Goal: Information Seeking & Learning: Learn about a topic

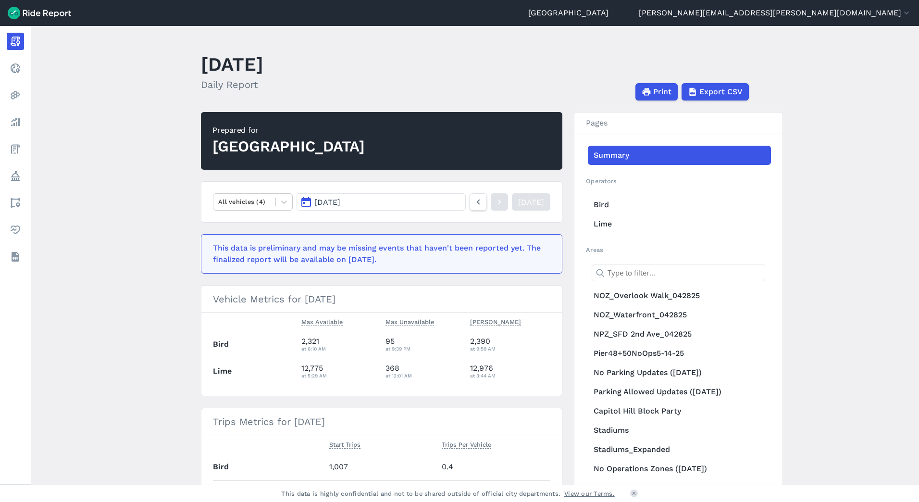
drag, startPoint x: 365, startPoint y: 66, endPoint x: 215, endPoint y: 58, distance: 150.2
click at [215, 58] on header "[DATE] Daily Report Print Export CSV" at bounding box center [481, 74] width 560 height 51
drag, startPoint x: 215, startPoint y: 58, endPoint x: 209, endPoint y: 61, distance: 6.2
click at [209, 61] on h1 "August 13, 2025" at bounding box center [232, 64] width 62 height 26
click at [192, 283] on main "August 13, 2025 Daily Report Print Export CSV Prepared for Seattle All vehicles…" at bounding box center [475, 255] width 888 height 459
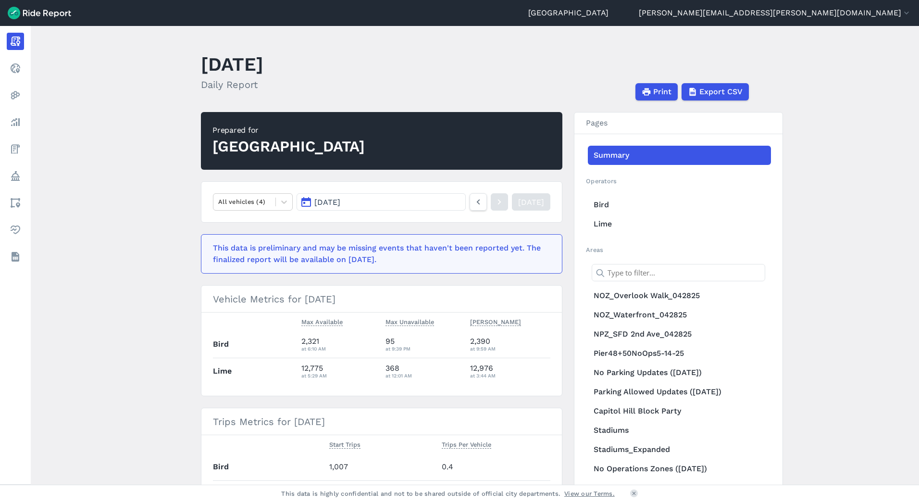
scroll to position [96, 0]
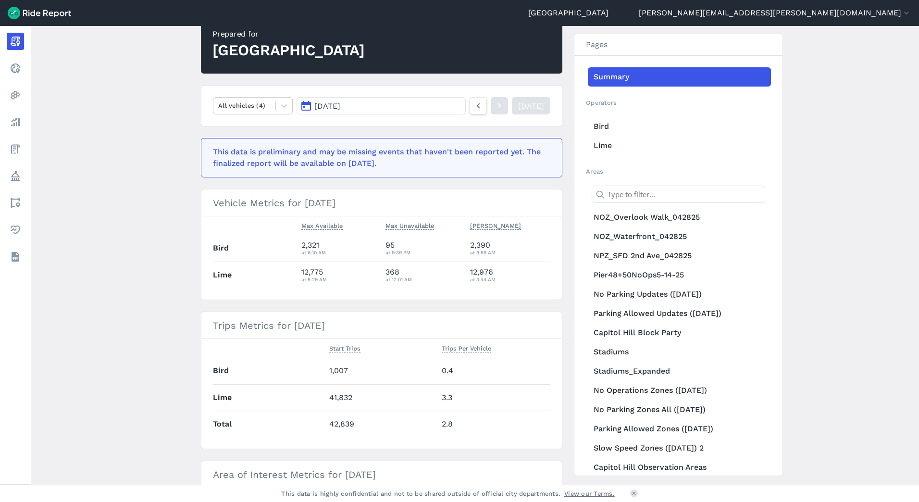
click at [340, 102] on span "Aug 13, 2025" at bounding box center [327, 105] width 26 height 9
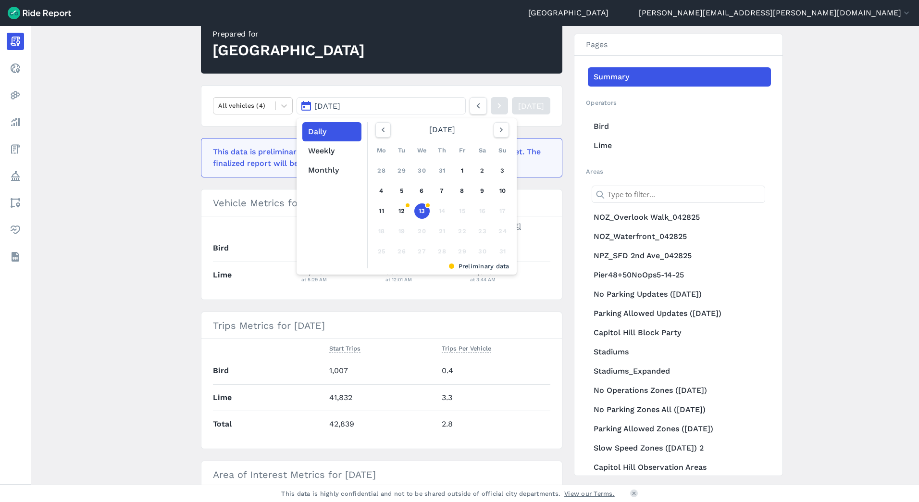
click at [176, 275] on main "August 13, 2025 Daily Report Print Export CSV Prepared for Seattle All vehicles…" at bounding box center [475, 255] width 888 height 459
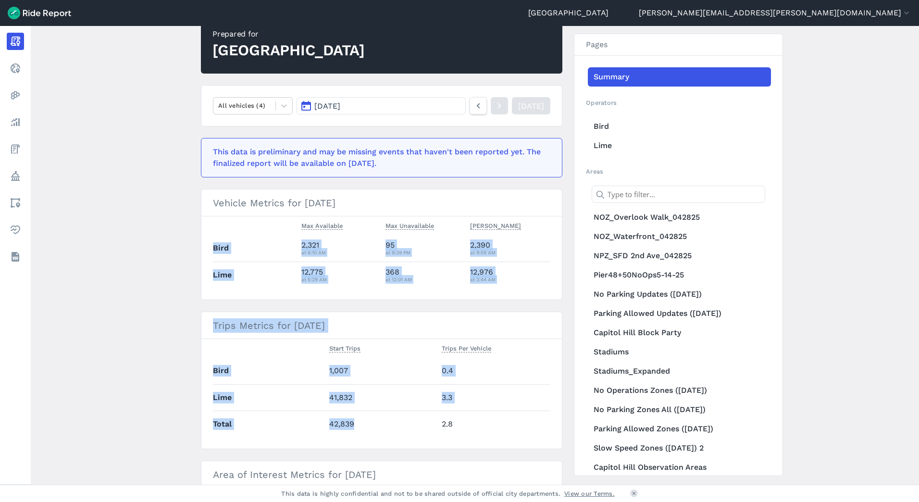
drag, startPoint x: 354, startPoint y: 424, endPoint x: 161, endPoint y: 253, distance: 257.8
click at [161, 253] on main "August 13, 2025 Daily Report Print Export CSV Prepared for Seattle All vehicles…" at bounding box center [475, 255] width 888 height 459
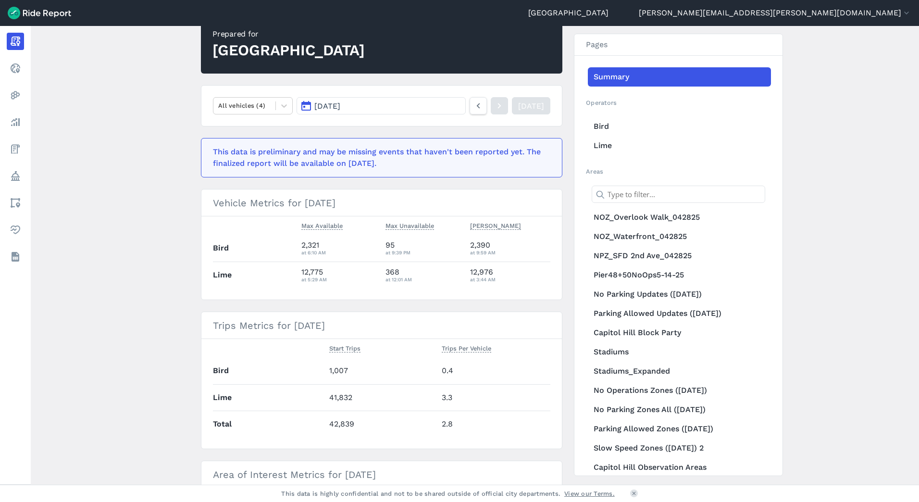
drag, startPoint x: 161, startPoint y: 253, endPoint x: 164, endPoint y: 226, distance: 26.7
click at [164, 226] on main "August 13, 2025 Daily Report Print Export CSV Prepared for Seattle All vehicles…" at bounding box center [475, 255] width 888 height 459
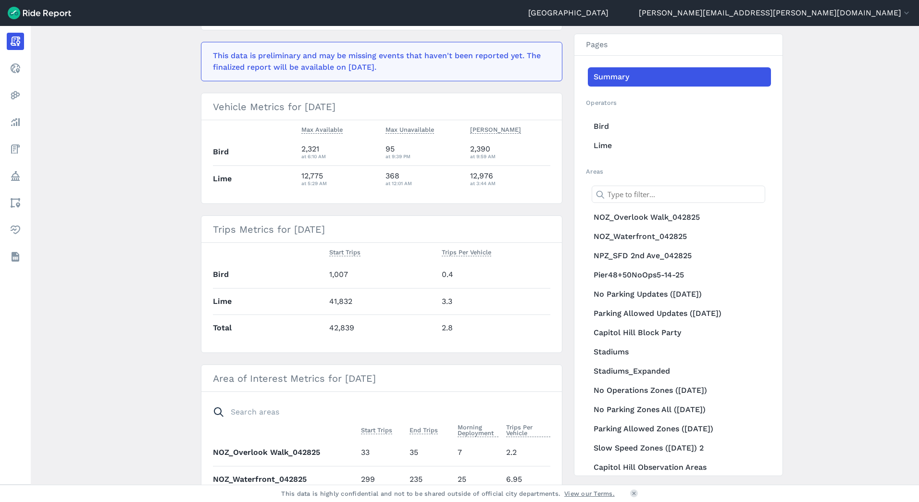
scroll to position [48, 0]
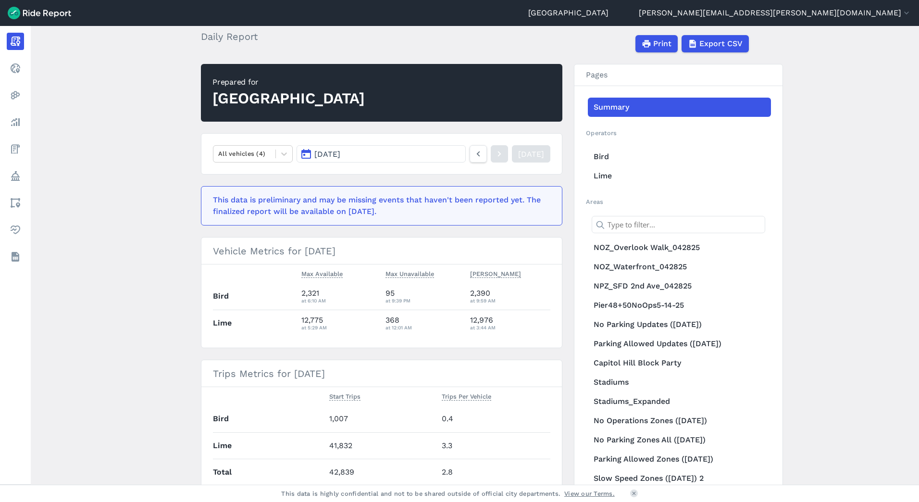
drag, startPoint x: 392, startPoint y: 212, endPoint x: 204, endPoint y: 201, distance: 188.3
click at [204, 201] on div "This data is preliminary and may be missing events that haven't been reported y…" at bounding box center [382, 205] width 362 height 39
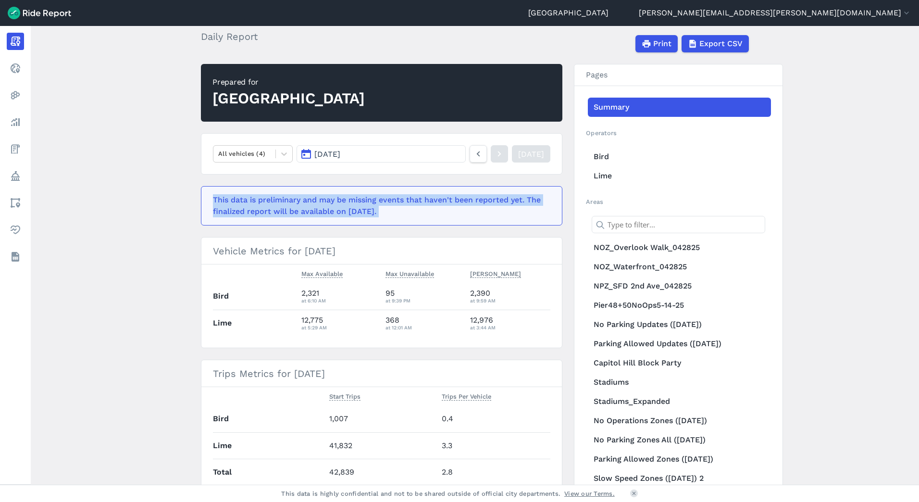
drag, startPoint x: 204, startPoint y: 201, endPoint x: 401, endPoint y: 220, distance: 197.5
click at [401, 220] on div "This data is preliminary and may be missing events that haven't been reported y…" at bounding box center [382, 205] width 362 height 39
click at [402, 217] on div "This data is preliminary and may be missing events that haven't been reported y…" at bounding box center [379, 205] width 332 height 23
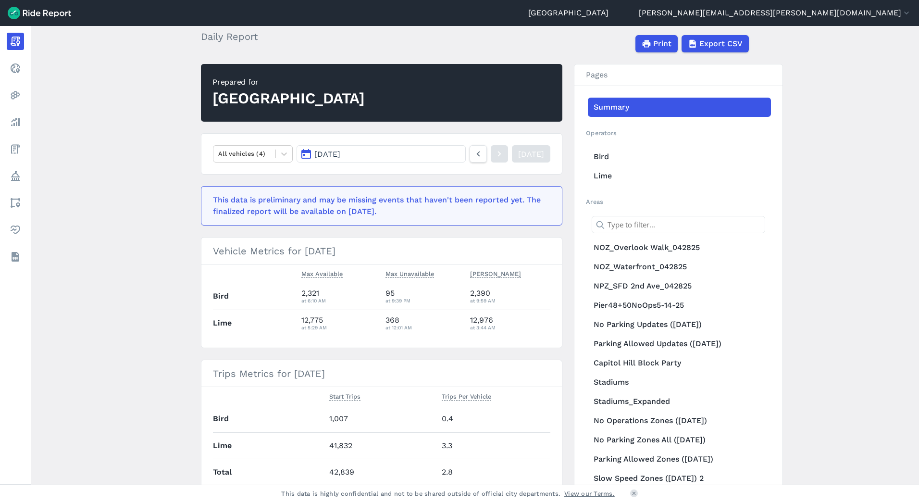
drag, startPoint x: 405, startPoint y: 215, endPoint x: 163, endPoint y: 187, distance: 243.4
click at [163, 187] on main "August 13, 2025 Daily Report Print Export CSV Prepared for Seattle All vehicles…" at bounding box center [475, 255] width 888 height 459
drag, startPoint x: 163, startPoint y: 187, endPoint x: 143, endPoint y: 248, distance: 64.0
click at [143, 248] on main "August 13, 2025 Daily Report Print Export CSV Prepared for Seattle All vehicles…" at bounding box center [475, 255] width 888 height 459
drag, startPoint x: 390, startPoint y: 211, endPoint x: 207, endPoint y: 200, distance: 184.0
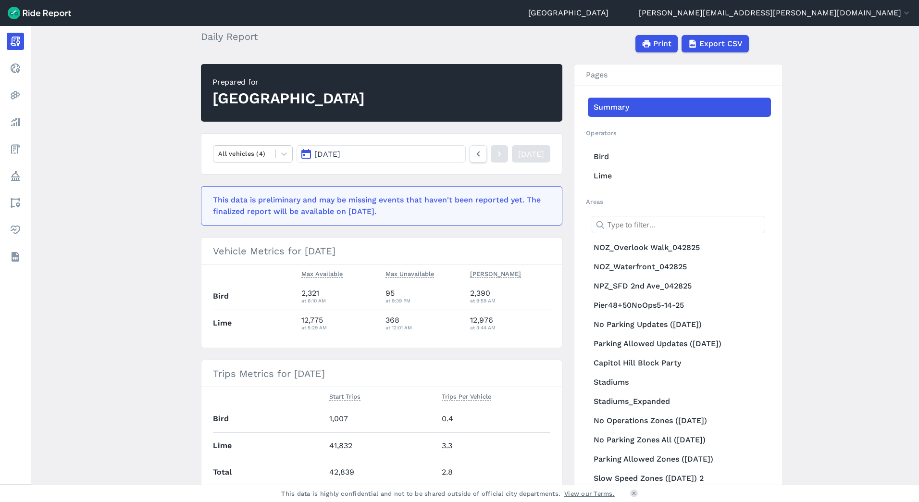
click at [207, 200] on div "This data is preliminary and may be missing events that haven't been reported y…" at bounding box center [382, 205] width 362 height 39
click at [100, 254] on main "August 13, 2025 Daily Report Print Export CSV Prepared for Seattle All vehicles…" at bounding box center [475, 255] width 888 height 459
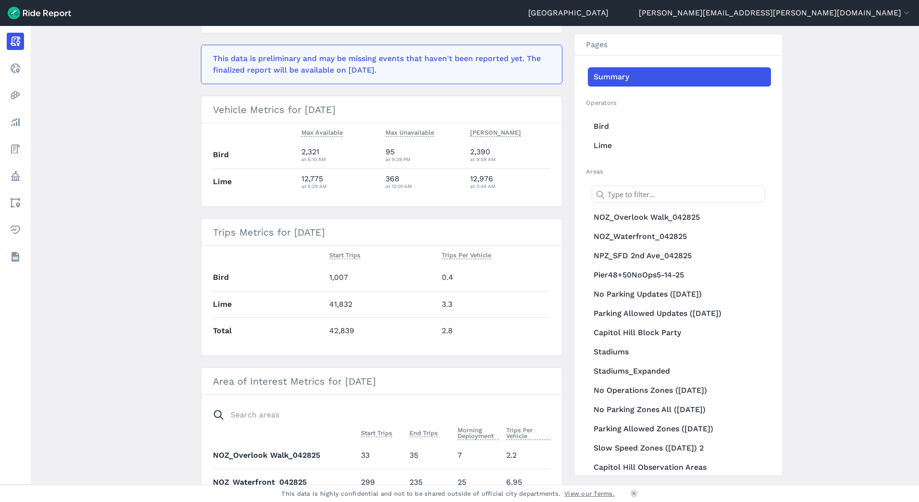
scroll to position [96, 0]
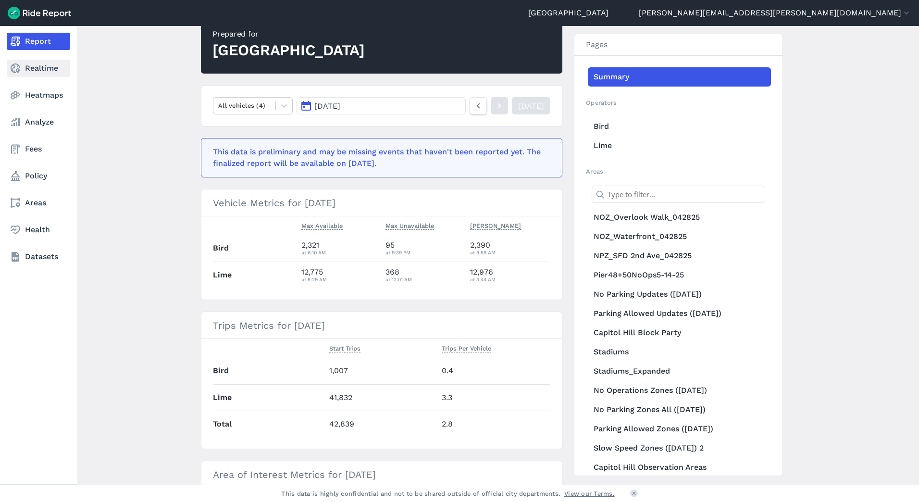
click at [41, 68] on link "Realtime" at bounding box center [38, 68] width 63 height 17
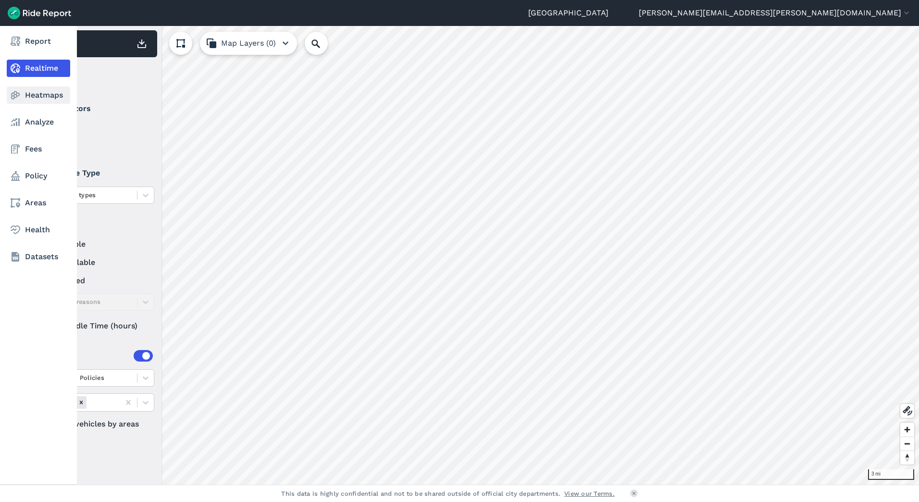
click at [18, 95] on icon at bounding box center [16, 95] width 12 height 12
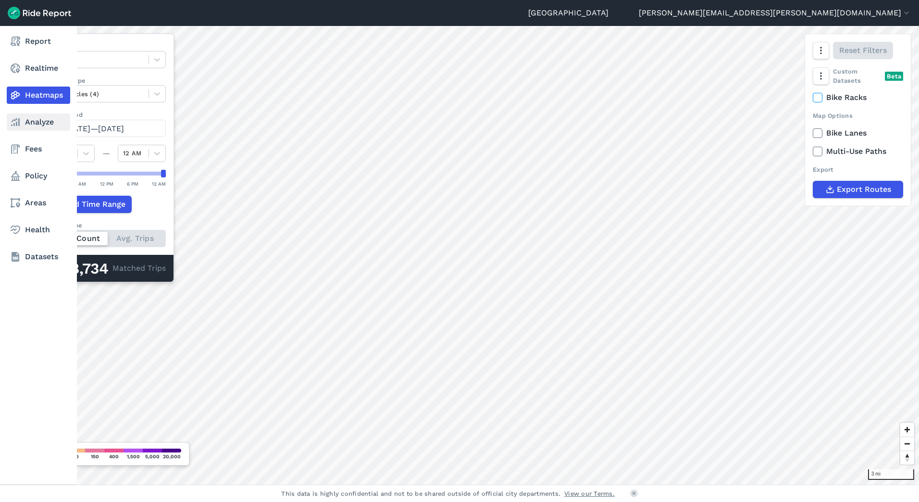
click at [37, 125] on link "Analyze" at bounding box center [38, 121] width 63 height 17
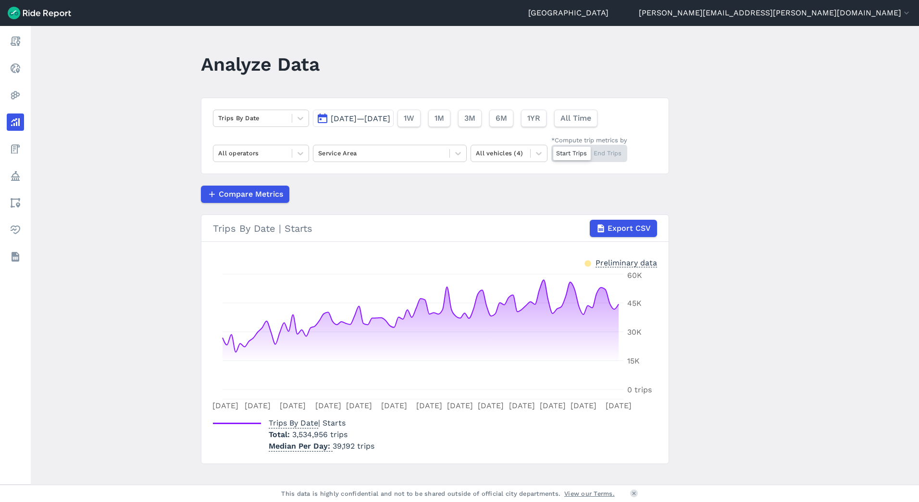
click at [374, 118] on span "[DATE]—[DATE]" at bounding box center [361, 118] width 60 height 9
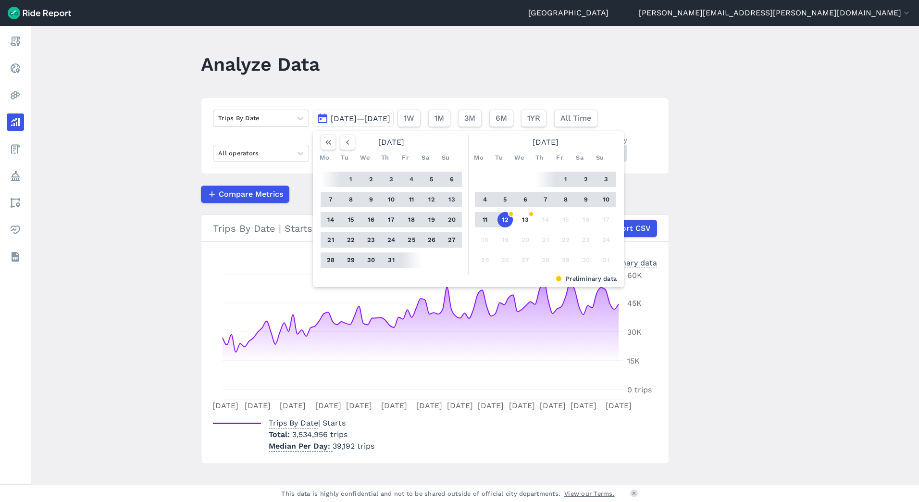
drag, startPoint x: 348, startPoint y: 180, endPoint x: 369, endPoint y: 202, distance: 29.9
click at [348, 180] on button "1" at bounding box center [350, 179] width 15 height 15
click at [393, 262] on button "31" at bounding box center [391, 259] width 15 height 15
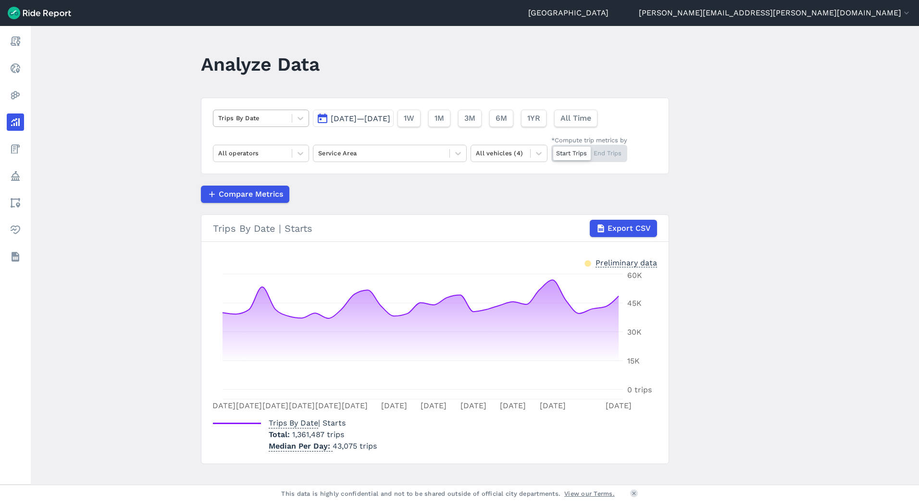
click at [238, 122] on div at bounding box center [252, 117] width 69 height 11
click at [591, 119] on span "All Time" at bounding box center [575, 118] width 31 height 12
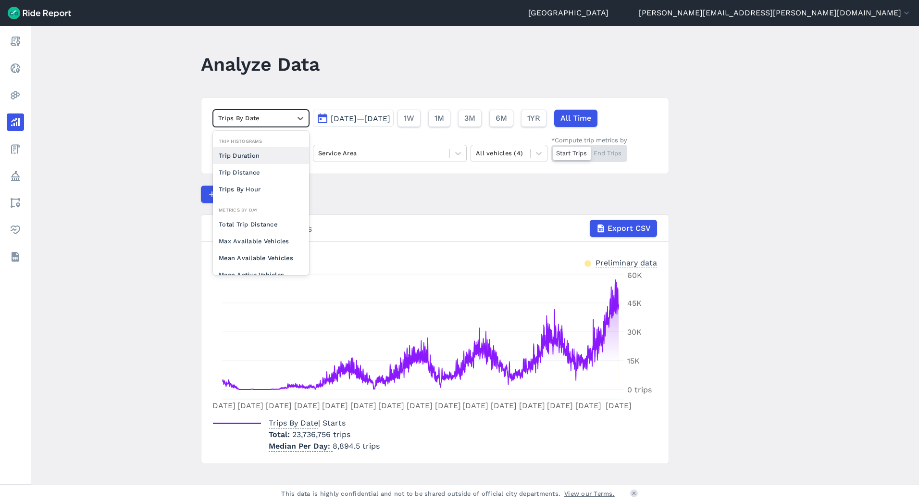
click at [243, 119] on div at bounding box center [252, 117] width 69 height 11
click at [238, 172] on div "Trip Distance" at bounding box center [261, 172] width 96 height 17
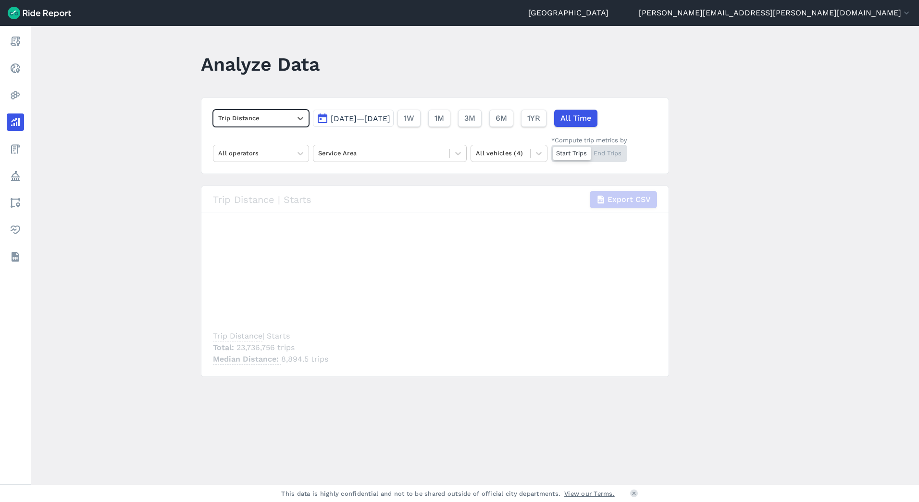
click at [252, 125] on div "Trip Distance" at bounding box center [252, 118] width 78 height 15
click at [236, 175] on div "Trips By Hour" at bounding box center [261, 172] width 96 height 17
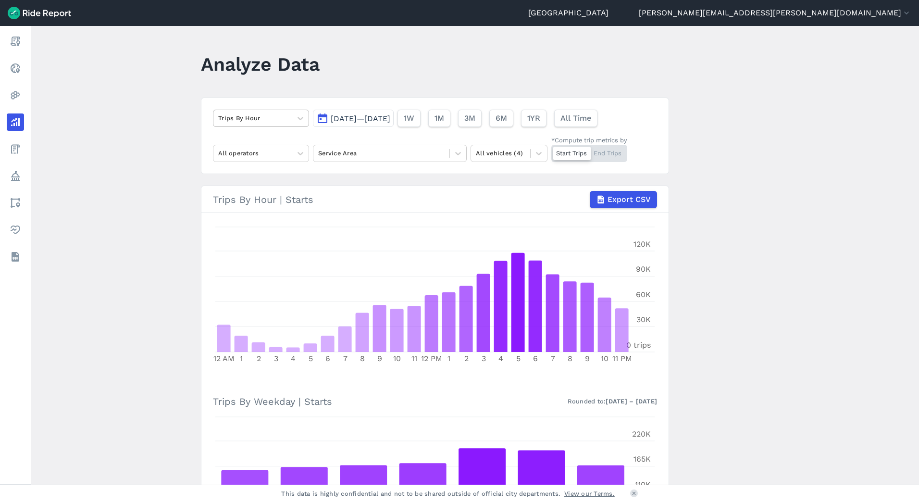
click at [255, 119] on div at bounding box center [252, 117] width 69 height 11
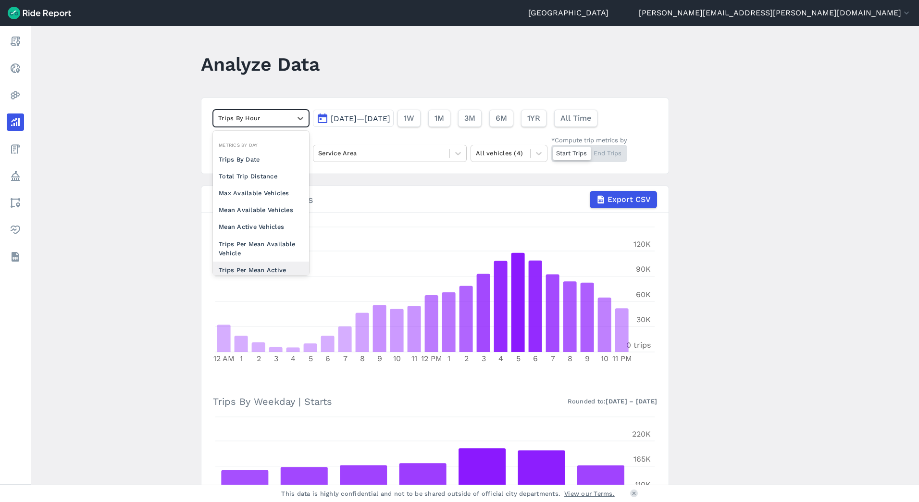
scroll to position [84, 0]
click at [257, 211] on div "Trips Per Mean Available Vehicle" at bounding box center [261, 213] width 96 height 26
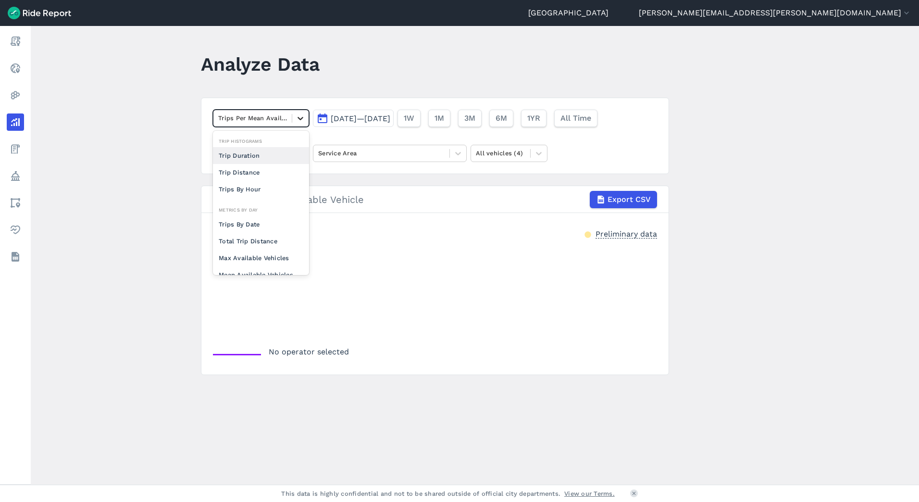
click at [296, 119] on icon at bounding box center [301, 118] width 10 height 10
click at [253, 218] on div "Mean Active Vehicles" at bounding box center [261, 218] width 96 height 17
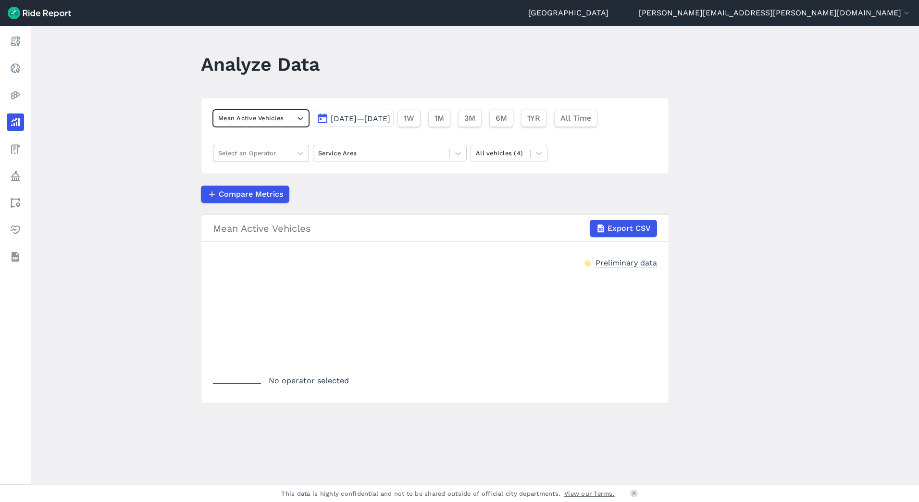
click at [273, 148] on div at bounding box center [252, 153] width 69 height 11
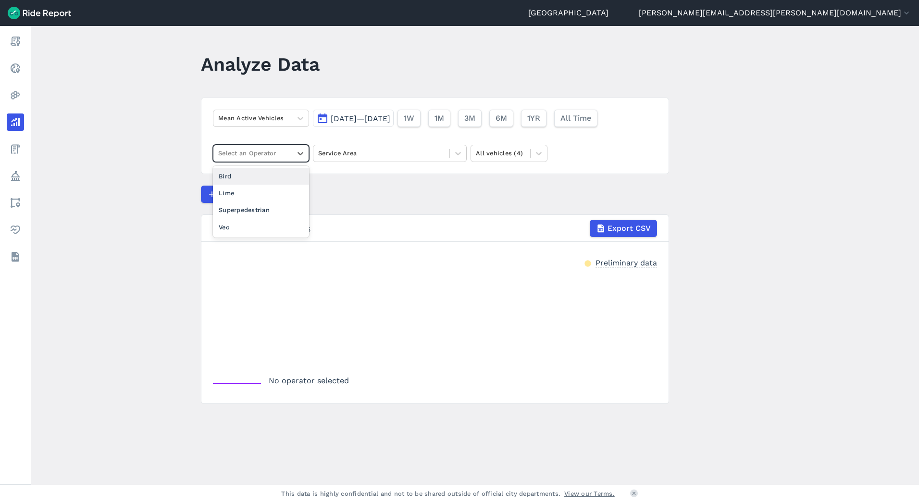
click at [260, 181] on div "Bird" at bounding box center [261, 176] width 96 height 17
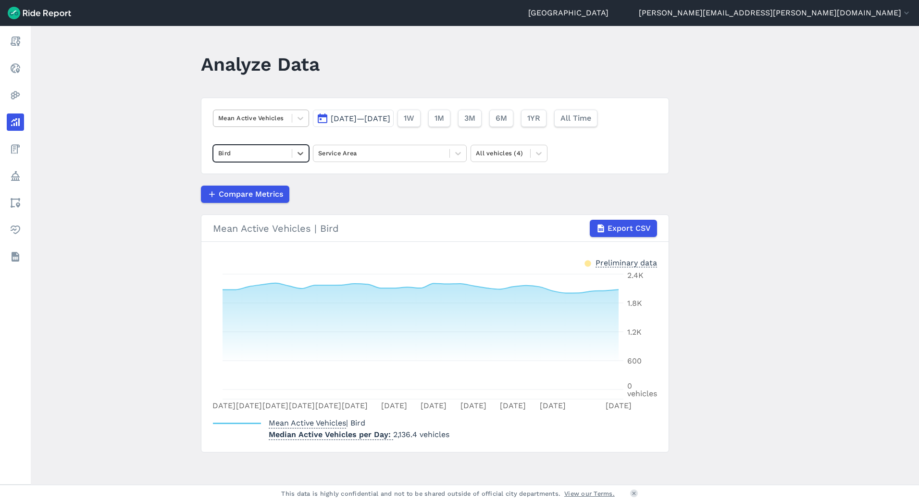
click at [264, 118] on div at bounding box center [252, 117] width 69 height 11
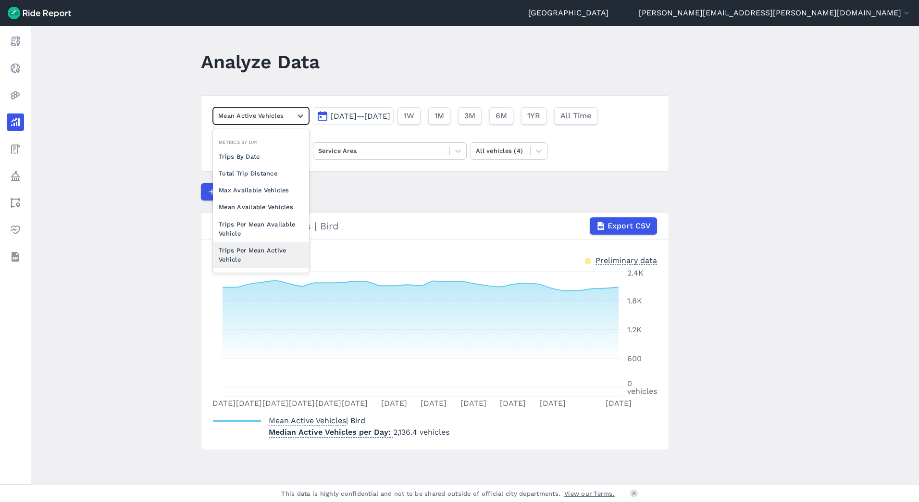
scroll to position [84, 0]
click at [253, 235] on div "Trips Per Mean Active Vehicle" at bounding box center [261, 237] width 96 height 26
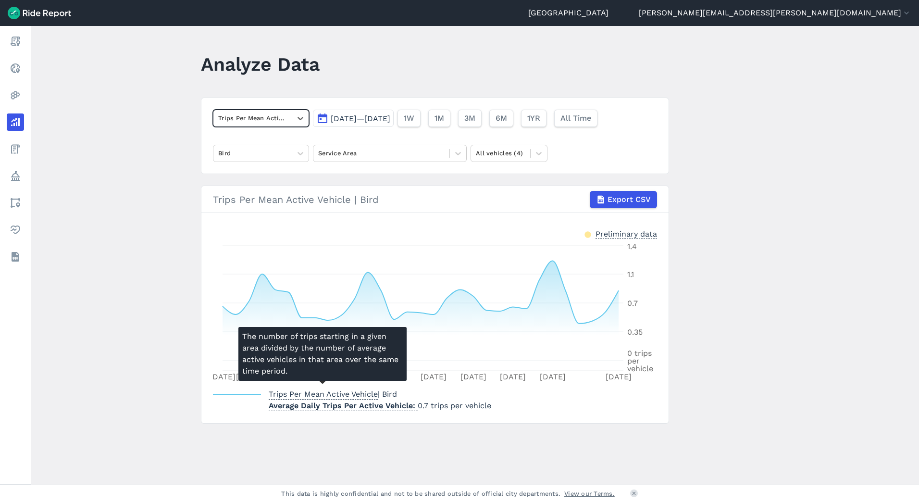
click at [288, 394] on span "Trips Per Mean Active Vehicle" at bounding box center [323, 393] width 109 height 13
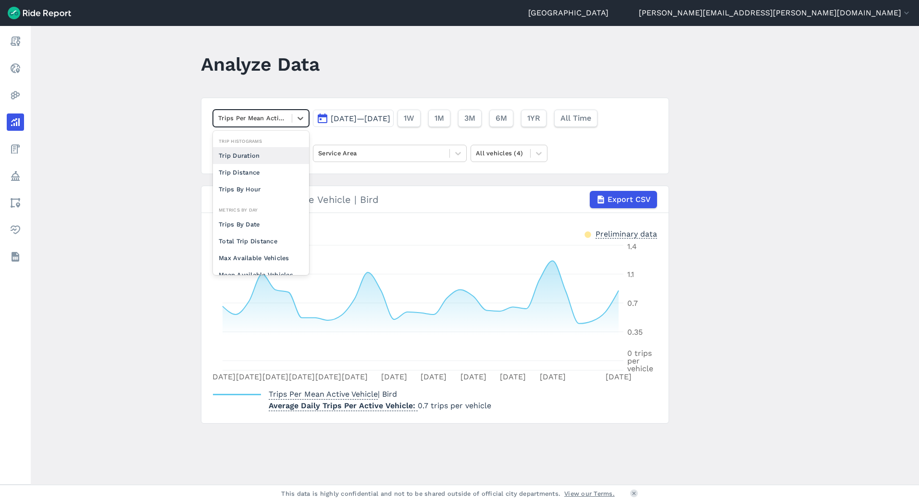
click at [269, 117] on div at bounding box center [252, 117] width 69 height 11
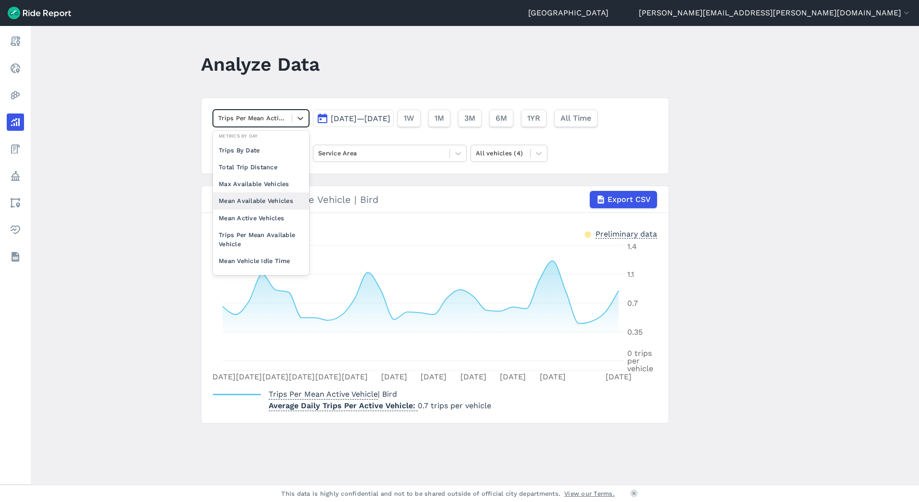
click at [262, 199] on div "Mean Available Vehicles" at bounding box center [261, 200] width 96 height 17
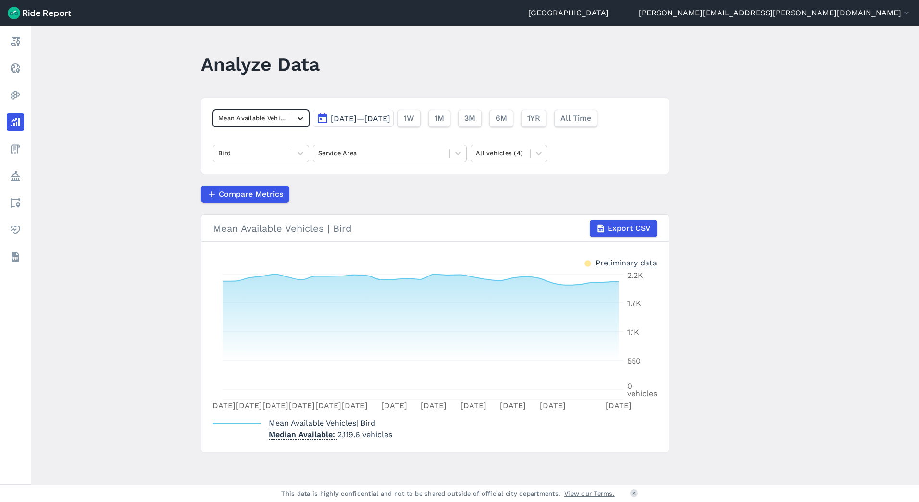
click at [298, 120] on icon at bounding box center [301, 118] width 10 height 10
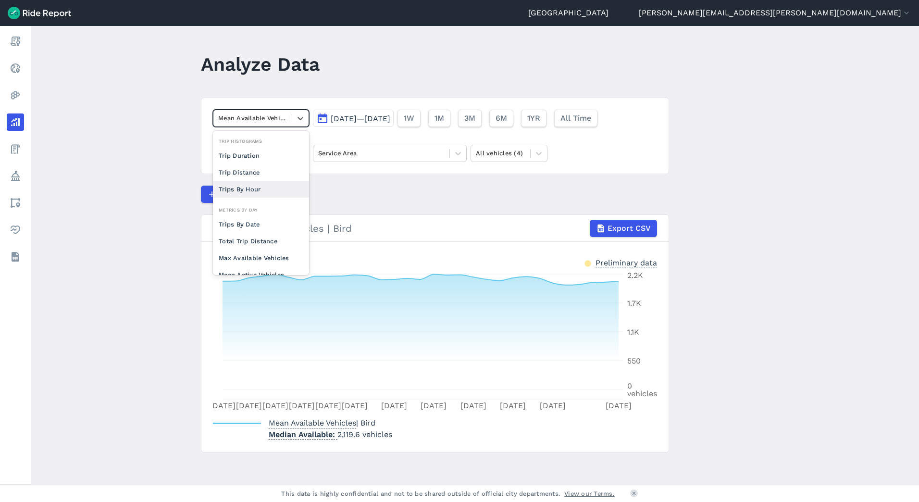
scroll to position [84, 0]
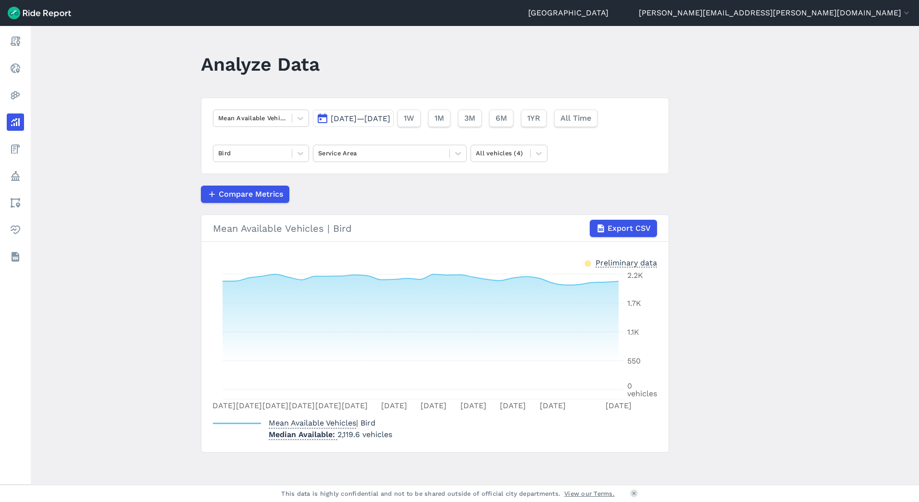
drag, startPoint x: 76, startPoint y: 212, endPoint x: 49, endPoint y: 182, distance: 40.5
click at [76, 212] on main "Analyze Data Mean Available Vehicles [DATE]—[DATE] 1W 1M 3M 6M 1YR All Time Bir…" at bounding box center [475, 255] width 888 height 459
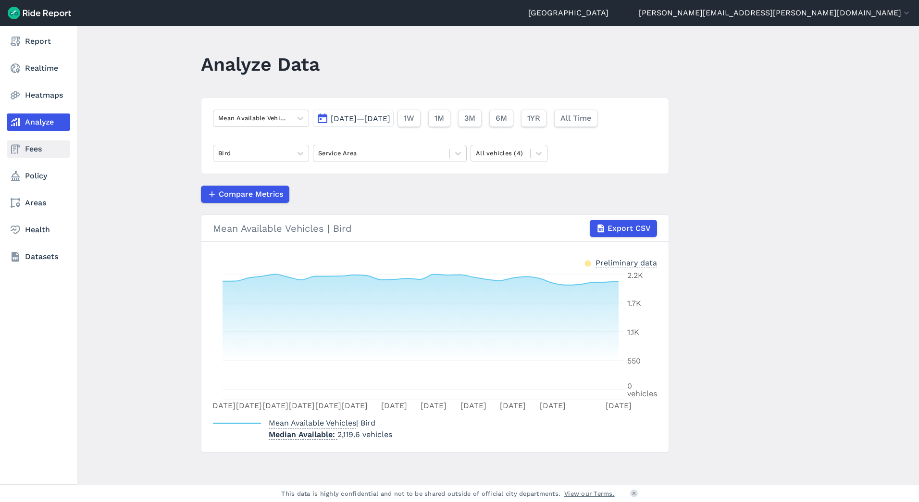
click at [12, 150] on icon at bounding box center [16, 149] width 12 height 12
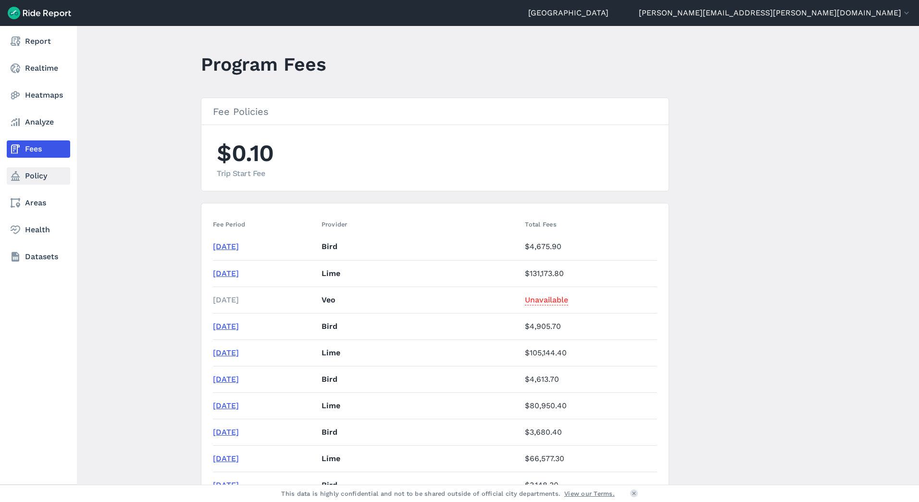
click at [23, 181] on link "Policy" at bounding box center [38, 175] width 63 height 17
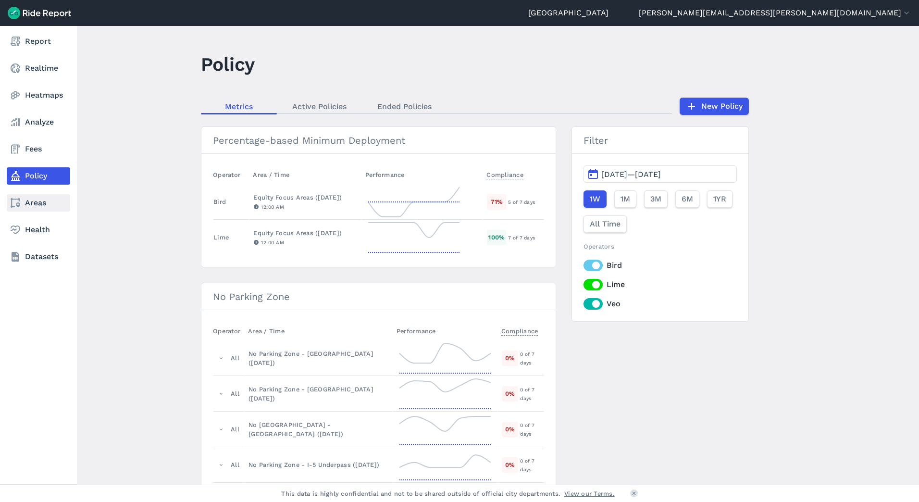
click at [42, 198] on link "Areas" at bounding box center [38, 202] width 63 height 17
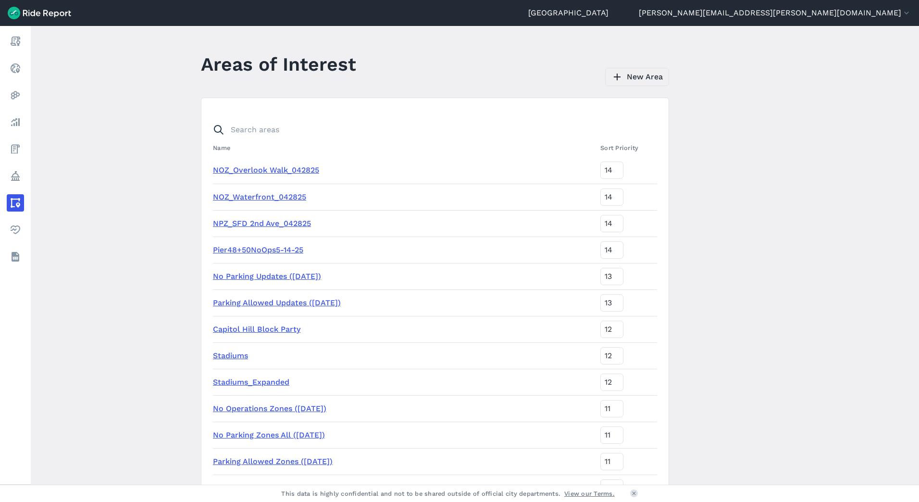
click at [642, 78] on link "New Area" at bounding box center [637, 77] width 64 height 18
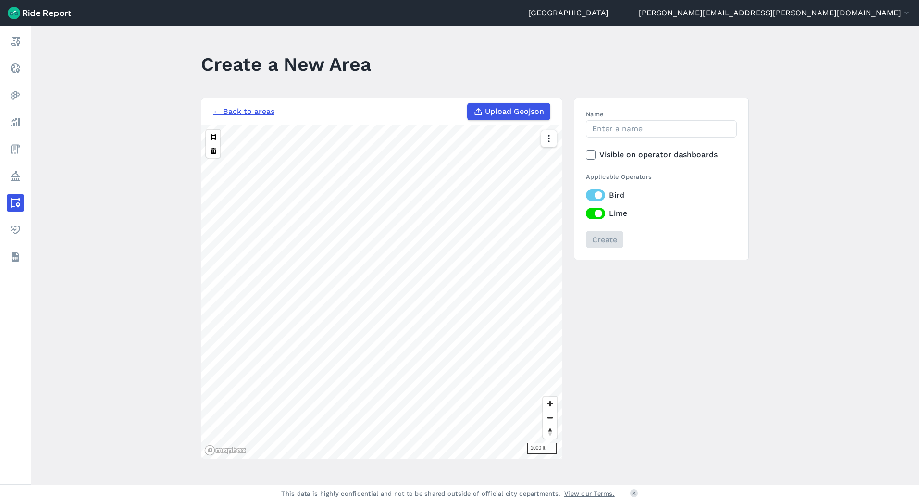
click at [234, 109] on link "← Back to areas" at bounding box center [244, 112] width 62 height 12
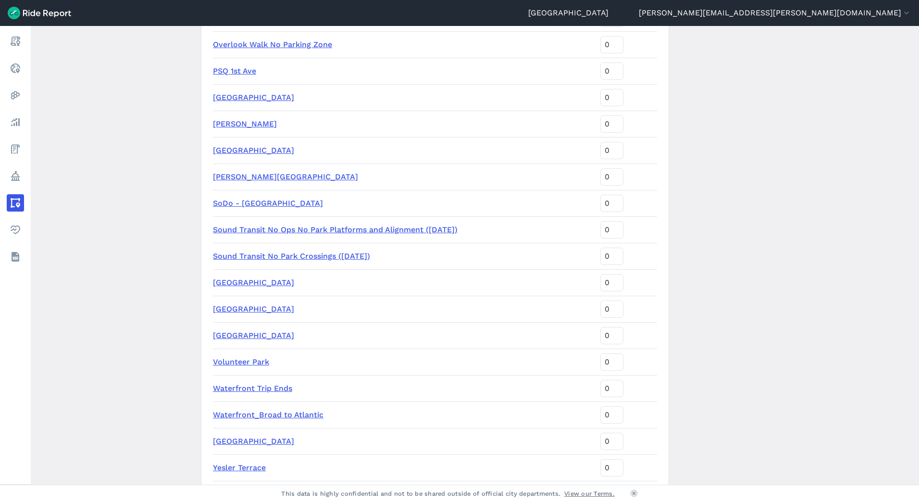
scroll to position [1394, 0]
click at [244, 99] on link "[GEOGRAPHIC_DATA]" at bounding box center [253, 98] width 81 height 9
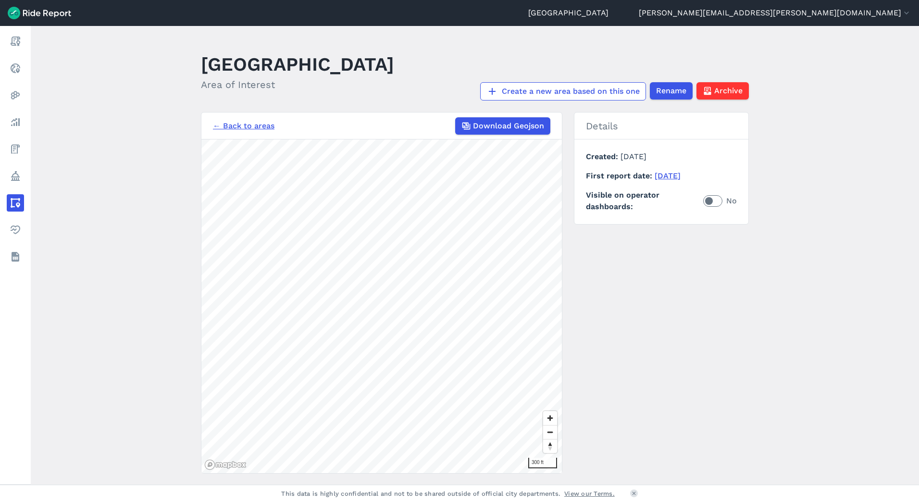
click at [254, 126] on link "← Back to areas" at bounding box center [244, 126] width 62 height 12
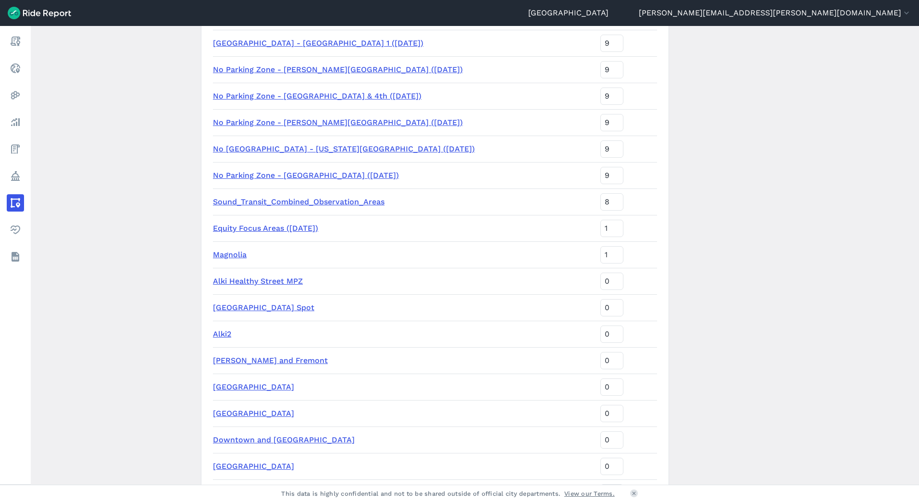
scroll to position [851, 0]
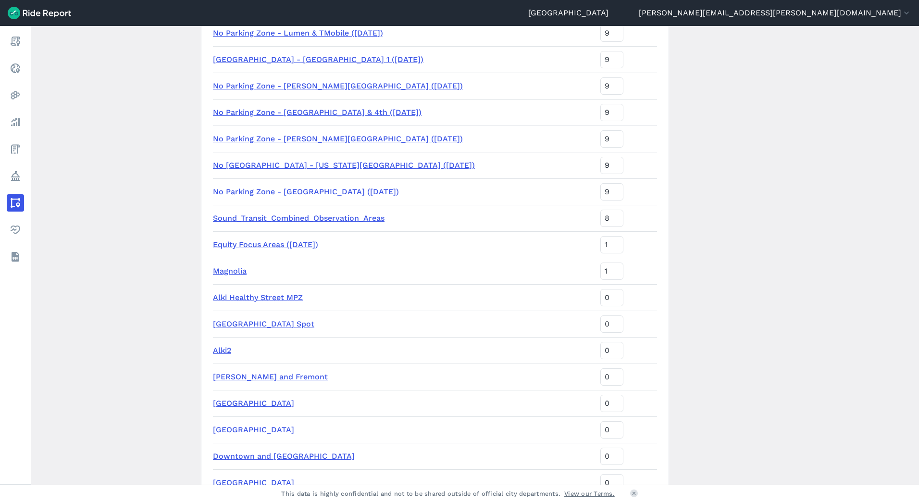
click at [269, 243] on link "Equity Focus Areas ([DATE])" at bounding box center [265, 244] width 105 height 9
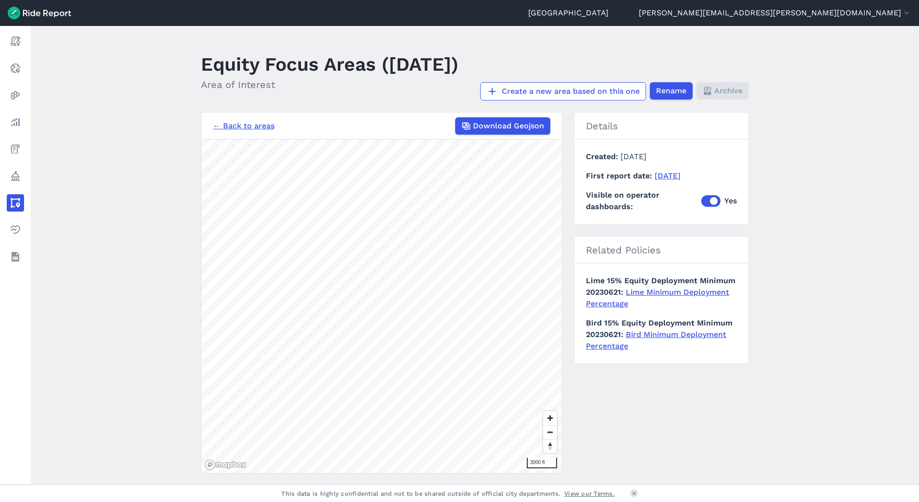
click at [236, 132] on link "← Back to areas" at bounding box center [244, 126] width 62 height 12
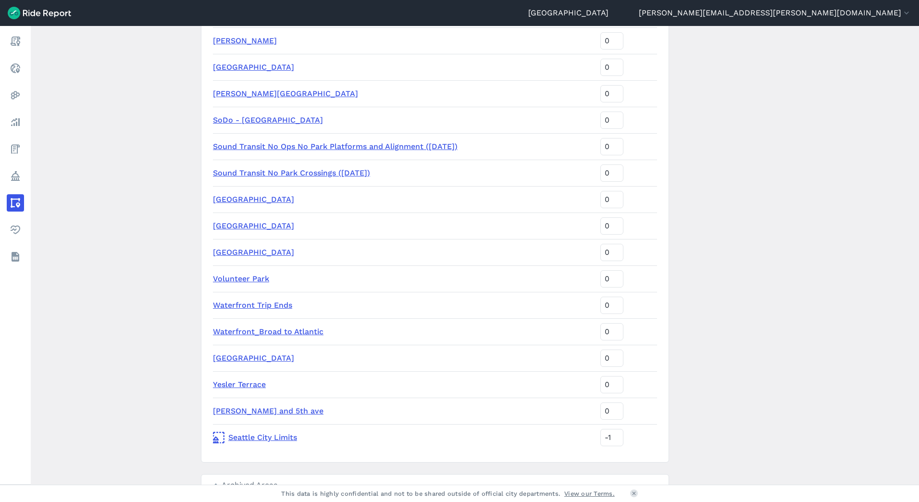
scroll to position [1490, 0]
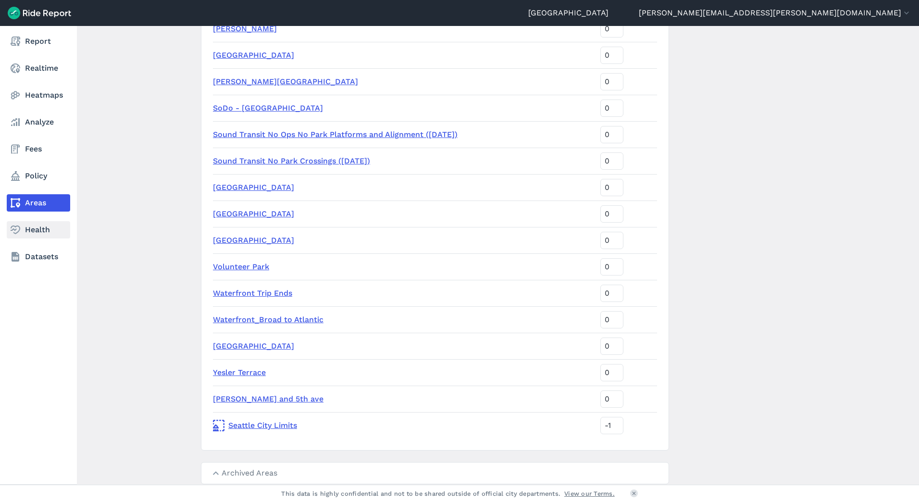
click at [45, 236] on link "Health" at bounding box center [38, 229] width 63 height 17
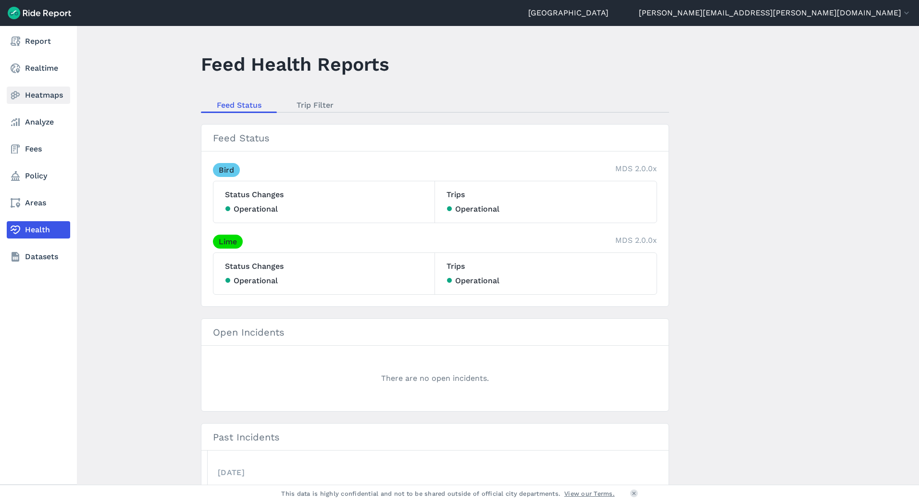
click at [38, 96] on link "Heatmaps" at bounding box center [38, 95] width 63 height 17
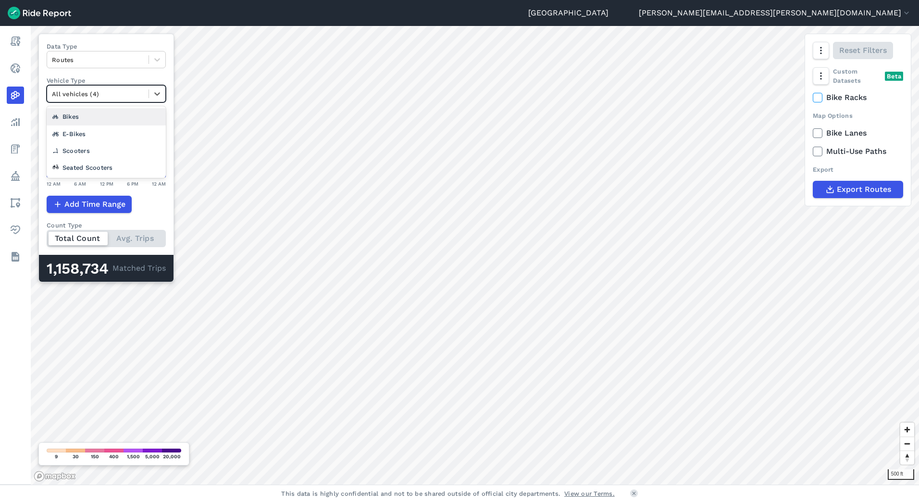
click at [79, 93] on div at bounding box center [98, 93] width 92 height 11
click at [87, 169] on div "Seated Scooters" at bounding box center [106, 167] width 119 height 17
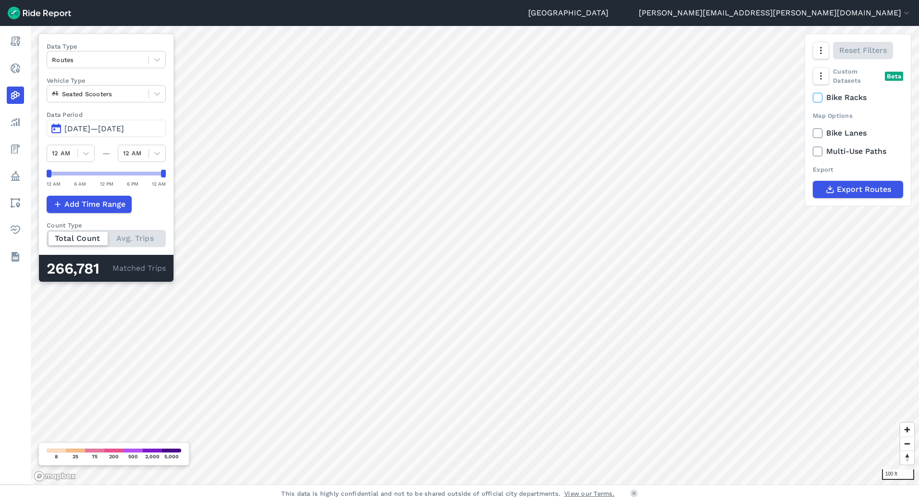
click at [474, 497] on div "Seattle [PERSON_NAME][EMAIL_ADDRESS][PERSON_NAME][DOMAIN_NAME] Settings Terms S…" at bounding box center [459, 251] width 919 height 502
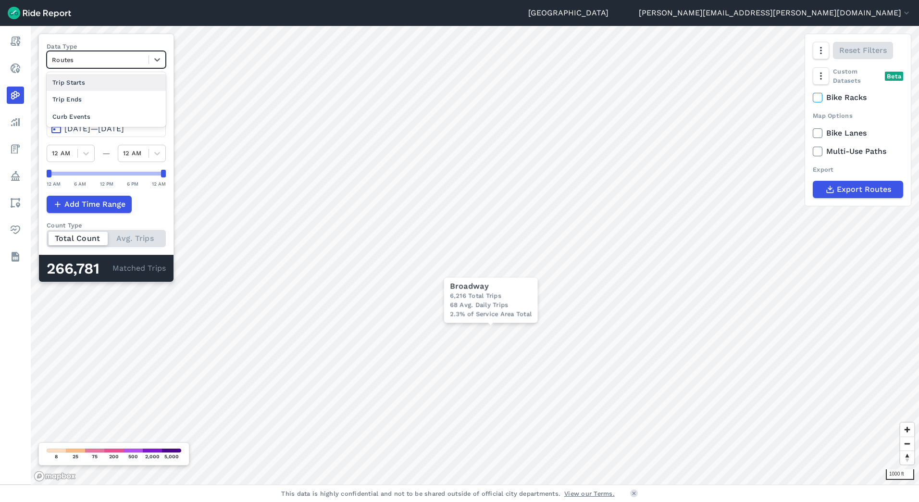
click at [99, 57] on div at bounding box center [98, 59] width 92 height 11
drag, startPoint x: 90, startPoint y: 84, endPoint x: 410, endPoint y: 243, distance: 357.1
click at [90, 84] on div "Trip Starts" at bounding box center [106, 82] width 119 height 17
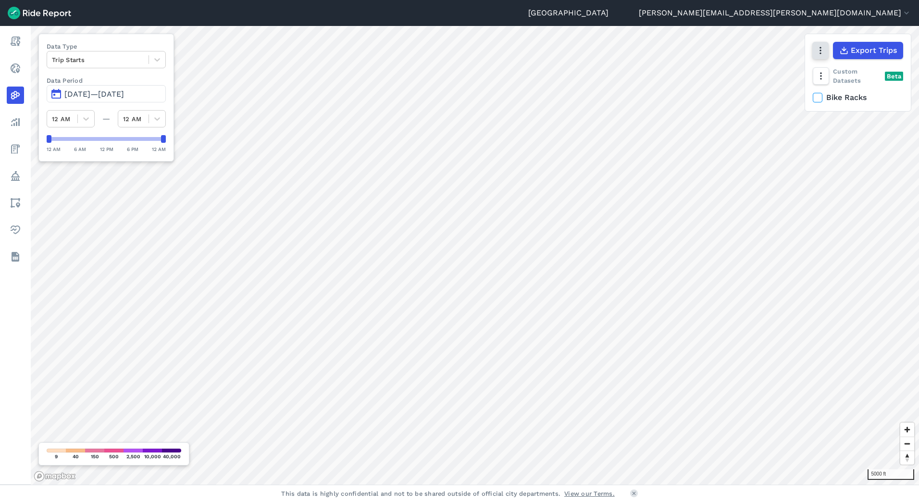
click at [825, 55] on icon "button" at bounding box center [821, 51] width 10 height 10
click at [821, 75] on icon "button" at bounding box center [821, 76] width 10 height 10
click at [847, 93] on label "Heatmap" at bounding box center [847, 95] width 57 height 20
click at [819, 58] on input "Heatmap" at bounding box center [819, 54] width 0 height 6
click at [843, 91] on label "Heatmap" at bounding box center [847, 95] width 57 height 20
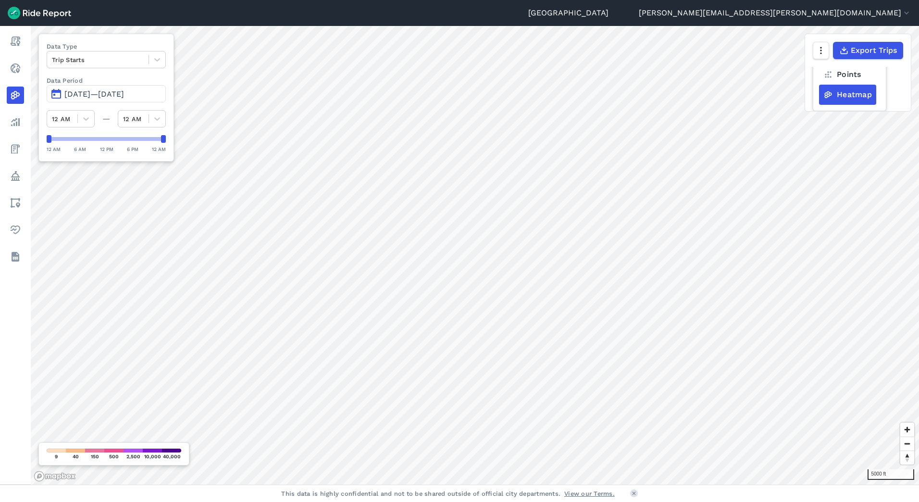
click at [819, 58] on input "Heatmap" at bounding box center [819, 54] width 0 height 6
click at [818, 50] on icon "button" at bounding box center [821, 51] width 10 height 10
click at [98, 53] on div "Trip Starts" at bounding box center [97, 59] width 101 height 15
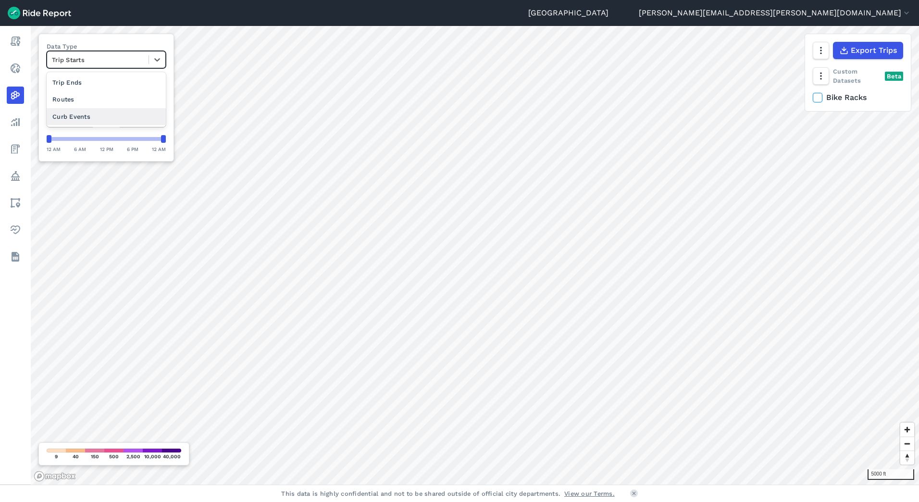
click at [93, 121] on div "Curb Events" at bounding box center [106, 116] width 119 height 17
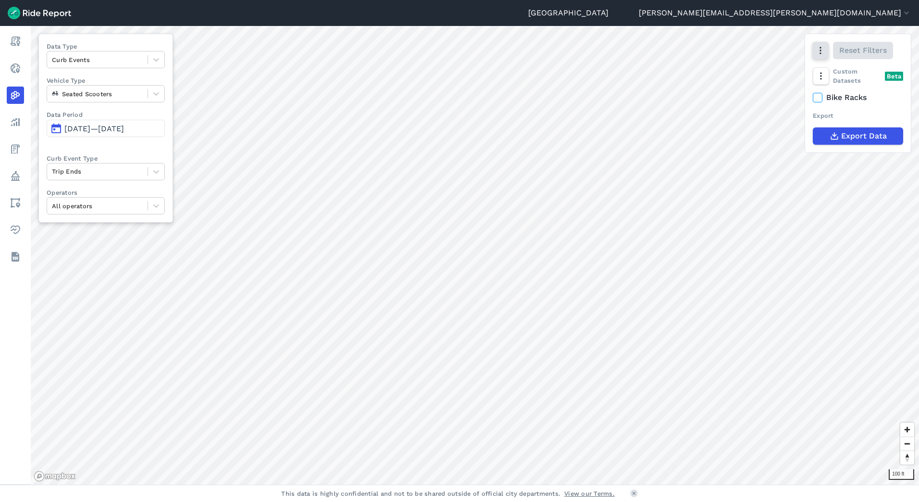
click at [816, 54] on icon "button" at bounding box center [821, 51] width 10 height 10
click at [822, 81] on button "button" at bounding box center [820, 75] width 16 height 17
click at [819, 52] on icon "button" at bounding box center [821, 51] width 10 height 10
click at [772, 155] on label "Heatmap" at bounding box center [771, 152] width 56 height 20
click at [743, 54] on input "Heatmap" at bounding box center [743, 51] width 0 height 6
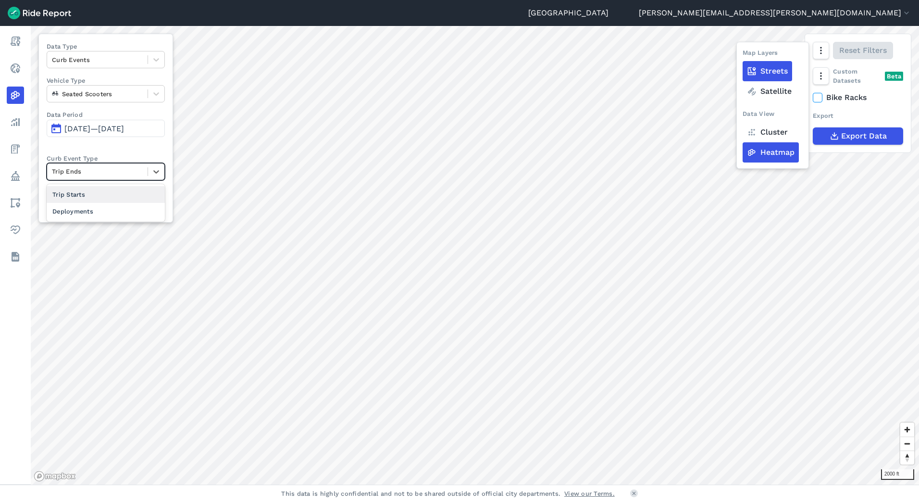
click at [85, 166] on div at bounding box center [97, 171] width 91 height 11
click at [101, 55] on div at bounding box center [97, 59] width 91 height 11
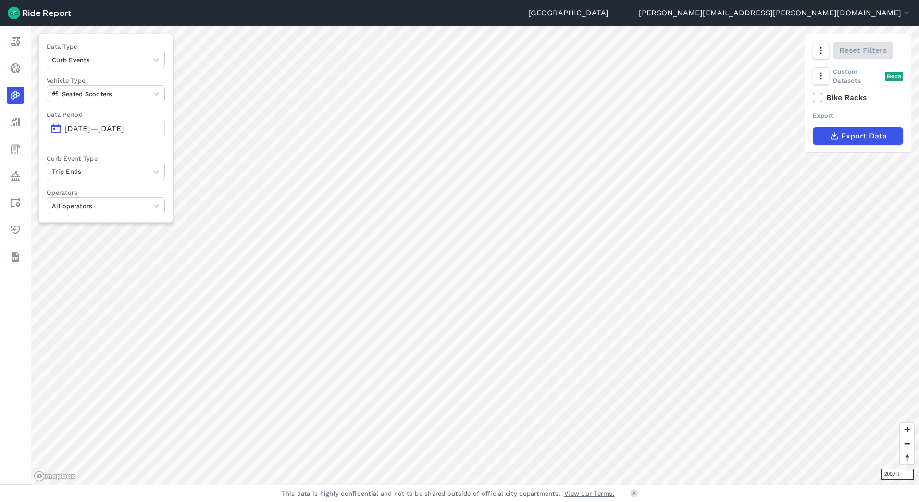
click at [87, 186] on div "Data Type Curb Events Vehicle Type Seated Scooters Data Period [DATE]—[DATE] Cu…" at bounding box center [105, 128] width 135 height 189
click at [823, 49] on icon "button" at bounding box center [821, 51] width 10 height 10
drag, startPoint x: 780, startPoint y: 129, endPoint x: 759, endPoint y: 126, distance: 21.3
click at [780, 129] on label "Cluster" at bounding box center [768, 132] width 50 height 20
click at [743, 54] on input "Cluster" at bounding box center [743, 51] width 0 height 6
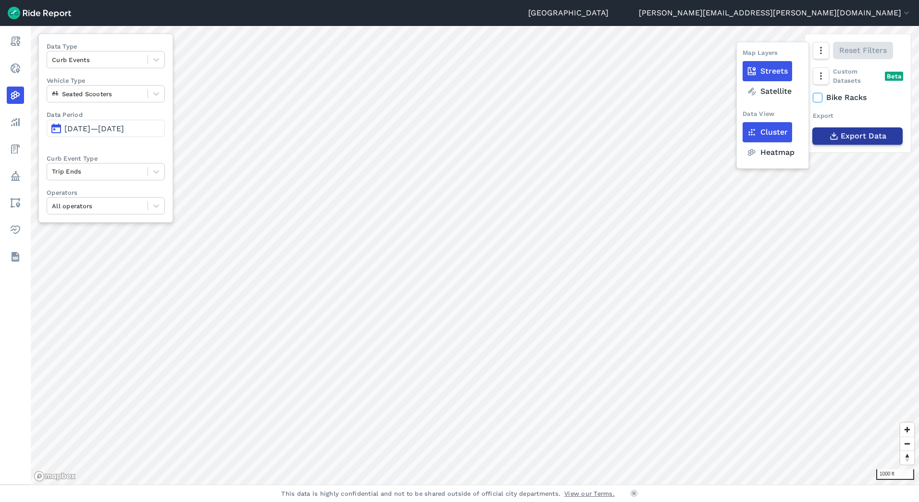
click at [857, 136] on span "Export Data" at bounding box center [864, 136] width 46 height 12
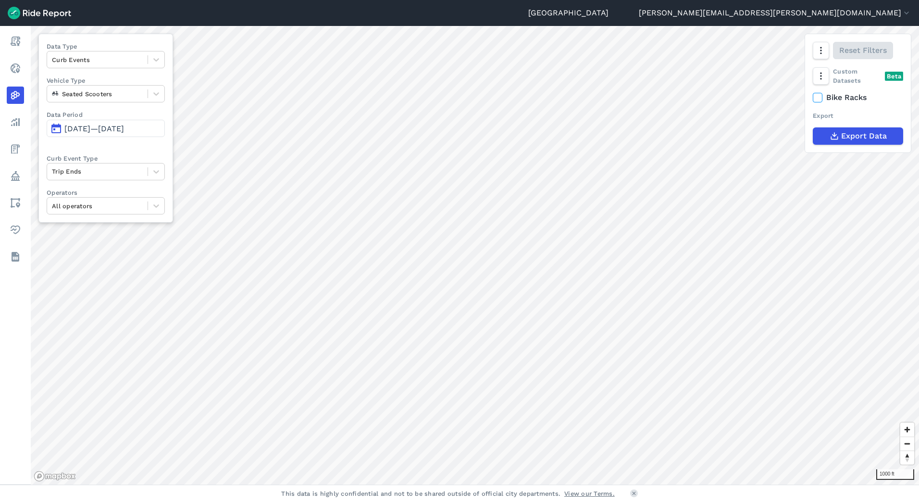
click at [42, 185] on div "Data Type Curb Events Vehicle Type Seated Scooters Data Period [DATE]—[DATE] Cu…" at bounding box center [105, 128] width 135 height 189
click at [79, 57] on div at bounding box center [97, 59] width 91 height 11
click at [74, 56] on div at bounding box center [97, 59] width 91 height 11
click at [81, 115] on div "Routes" at bounding box center [106, 116] width 118 height 17
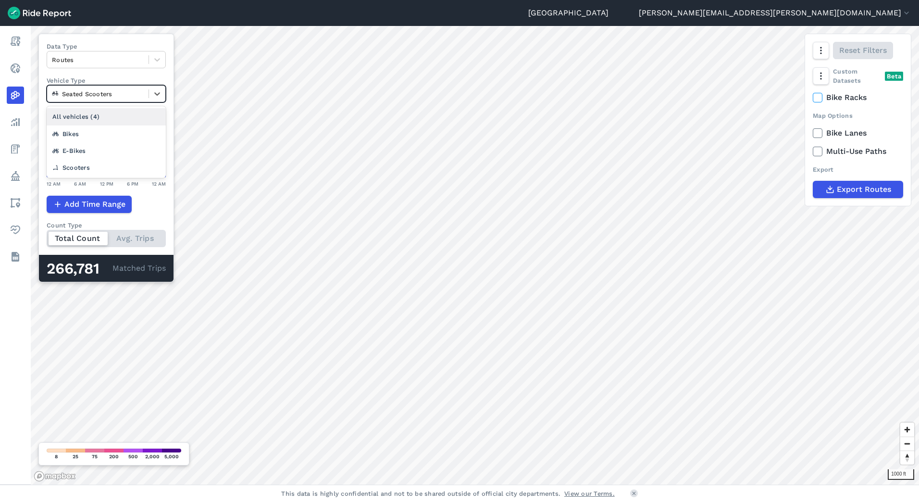
click at [111, 94] on div at bounding box center [98, 93] width 92 height 11
click at [99, 131] on div "Bikes" at bounding box center [106, 133] width 119 height 17
click at [105, 98] on div at bounding box center [98, 93] width 92 height 11
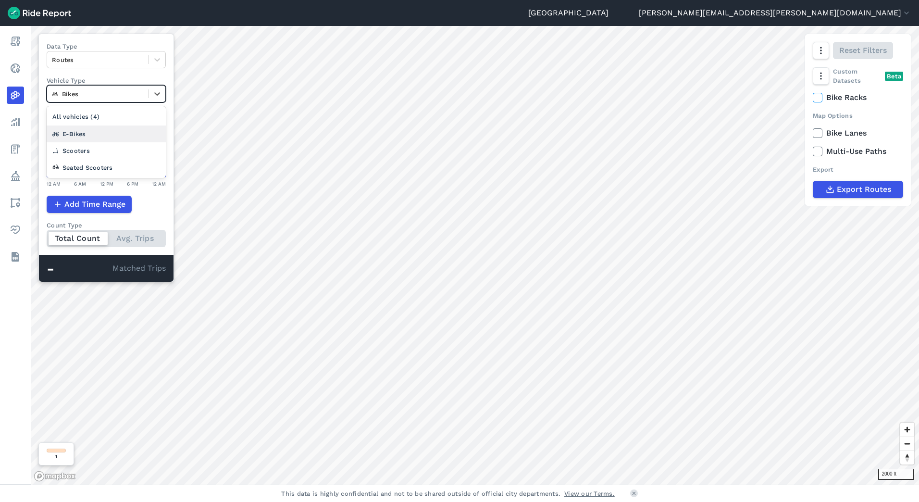
click at [94, 137] on div "E-Bikes" at bounding box center [106, 133] width 119 height 17
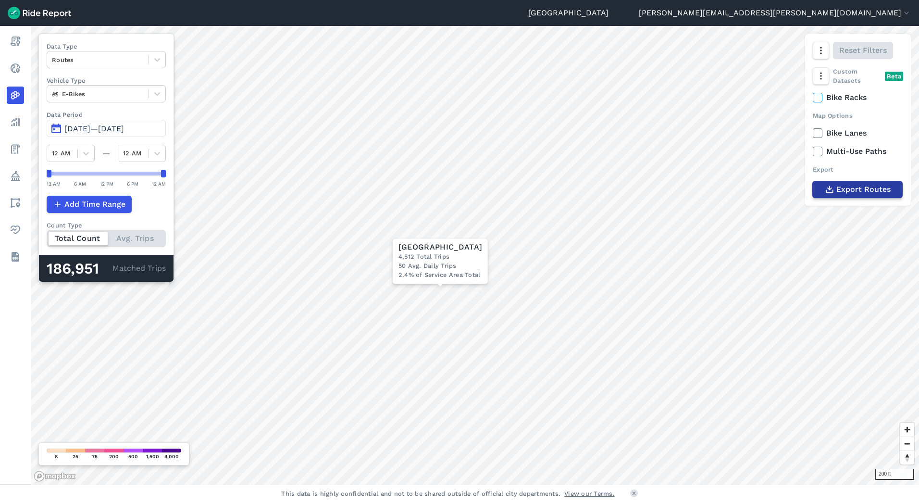
click at [831, 192] on icon "button" at bounding box center [830, 190] width 10 height 10
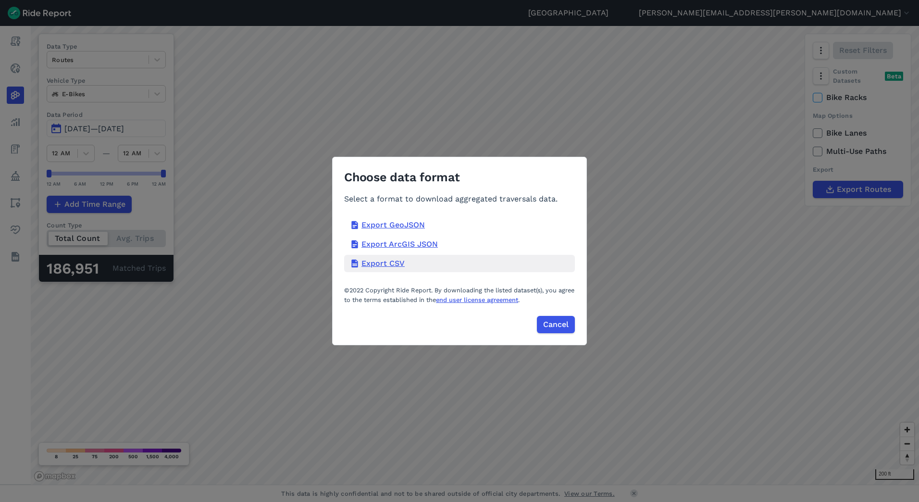
click at [389, 262] on div "Export CSV" at bounding box center [459, 263] width 231 height 17
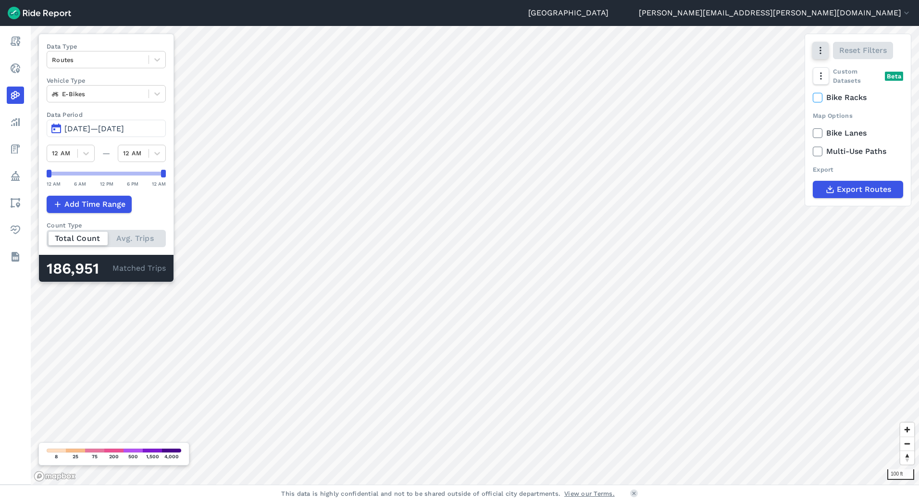
click at [825, 48] on icon "button" at bounding box center [821, 51] width 10 height 10
click at [823, 75] on icon "button" at bounding box center [821, 76] width 10 height 10
click at [138, 65] on div at bounding box center [98, 59] width 92 height 11
click at [90, 121] on div "Curb Events" at bounding box center [106, 116] width 119 height 17
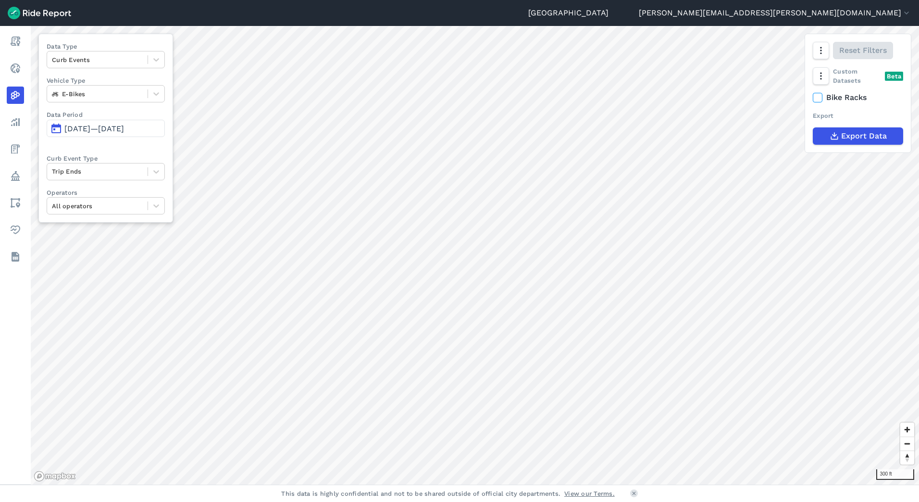
drag, startPoint x: 823, startPoint y: 50, endPoint x: 824, endPoint y: 62, distance: 12.1
click at [822, 50] on icon "button" at bounding box center [821, 51] width 10 height 10
click at [773, 153] on label "Heatmap" at bounding box center [771, 152] width 56 height 20
click at [743, 54] on input "Heatmap" at bounding box center [743, 51] width 0 height 6
